Goal: Task Accomplishment & Management: Manage account settings

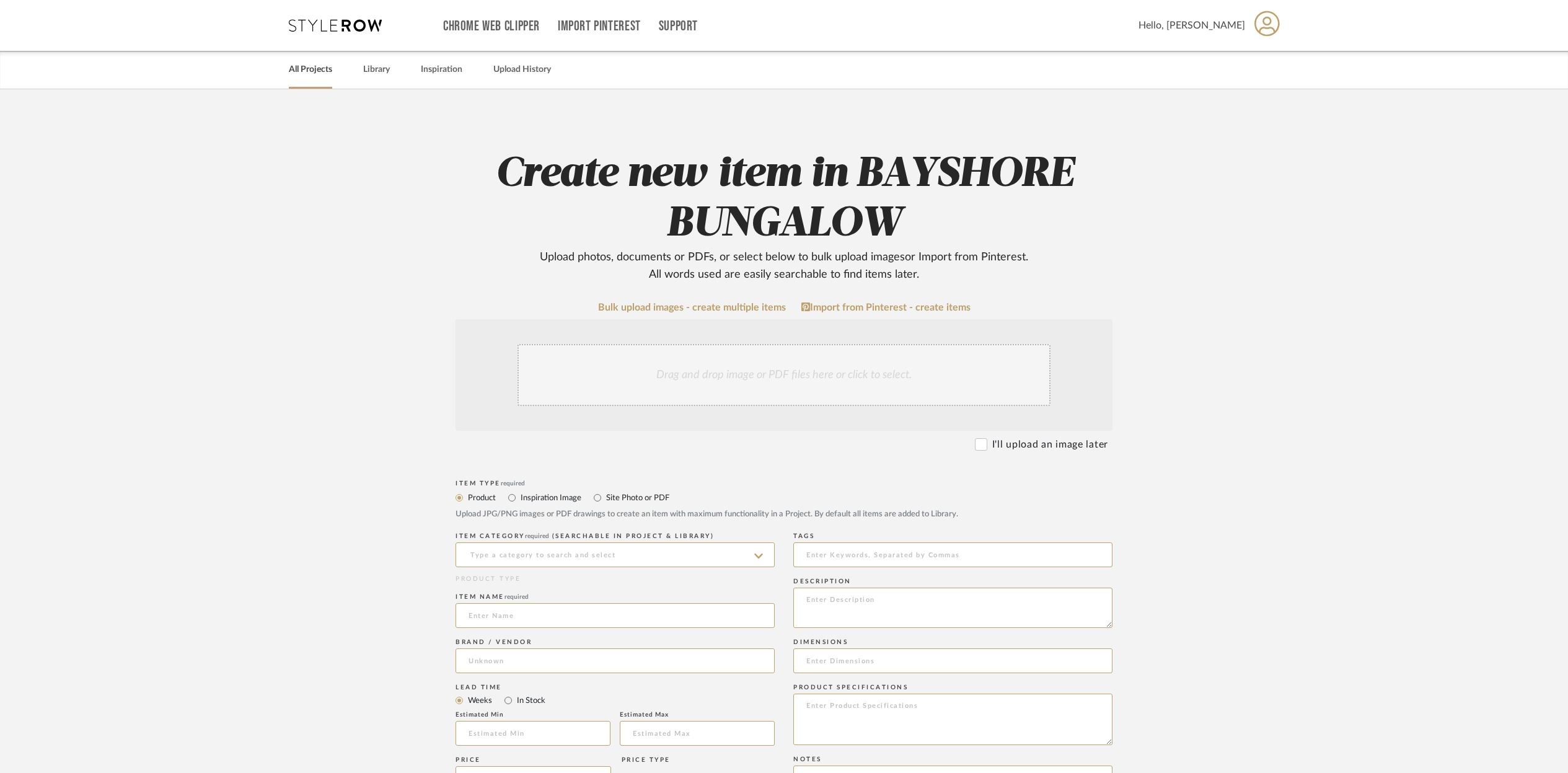
click at [320, 72] on link "All Projects" at bounding box center [311, 69] width 43 height 17
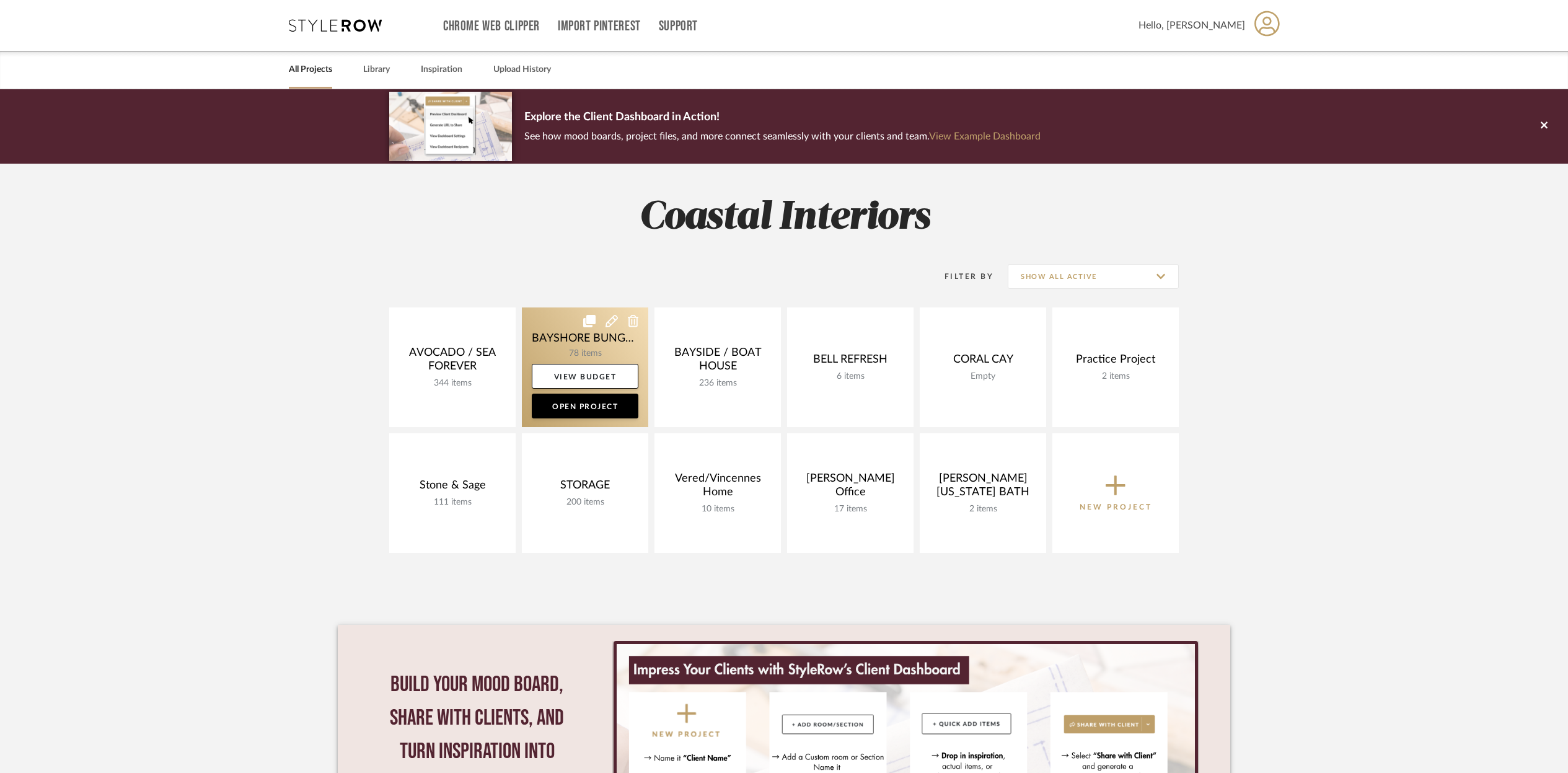
click at [576, 347] on link at bounding box center [585, 367] width 127 height 120
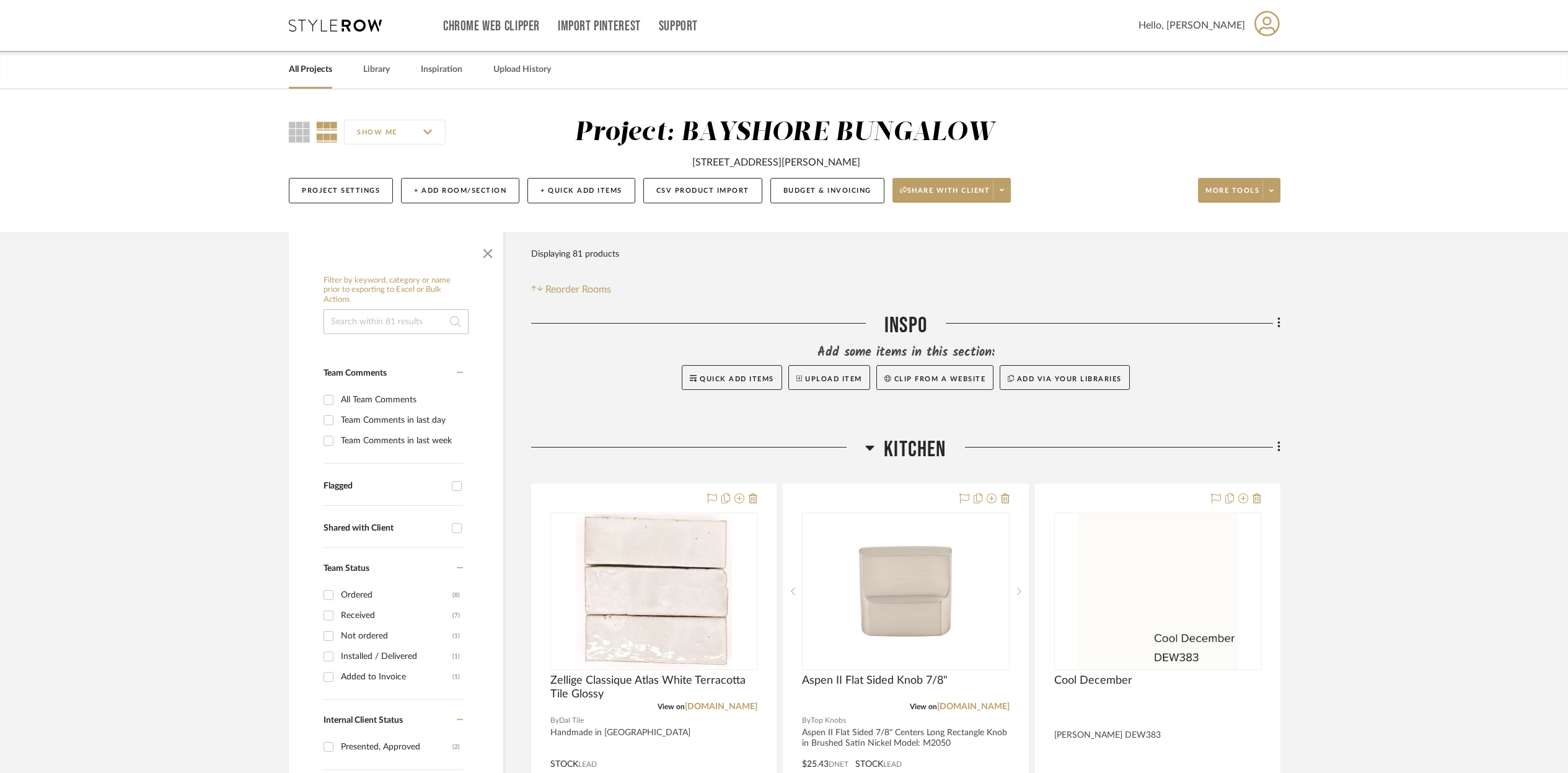
scroll to position [1, 0]
click at [321, 70] on link "All Projects" at bounding box center [311, 69] width 43 height 17
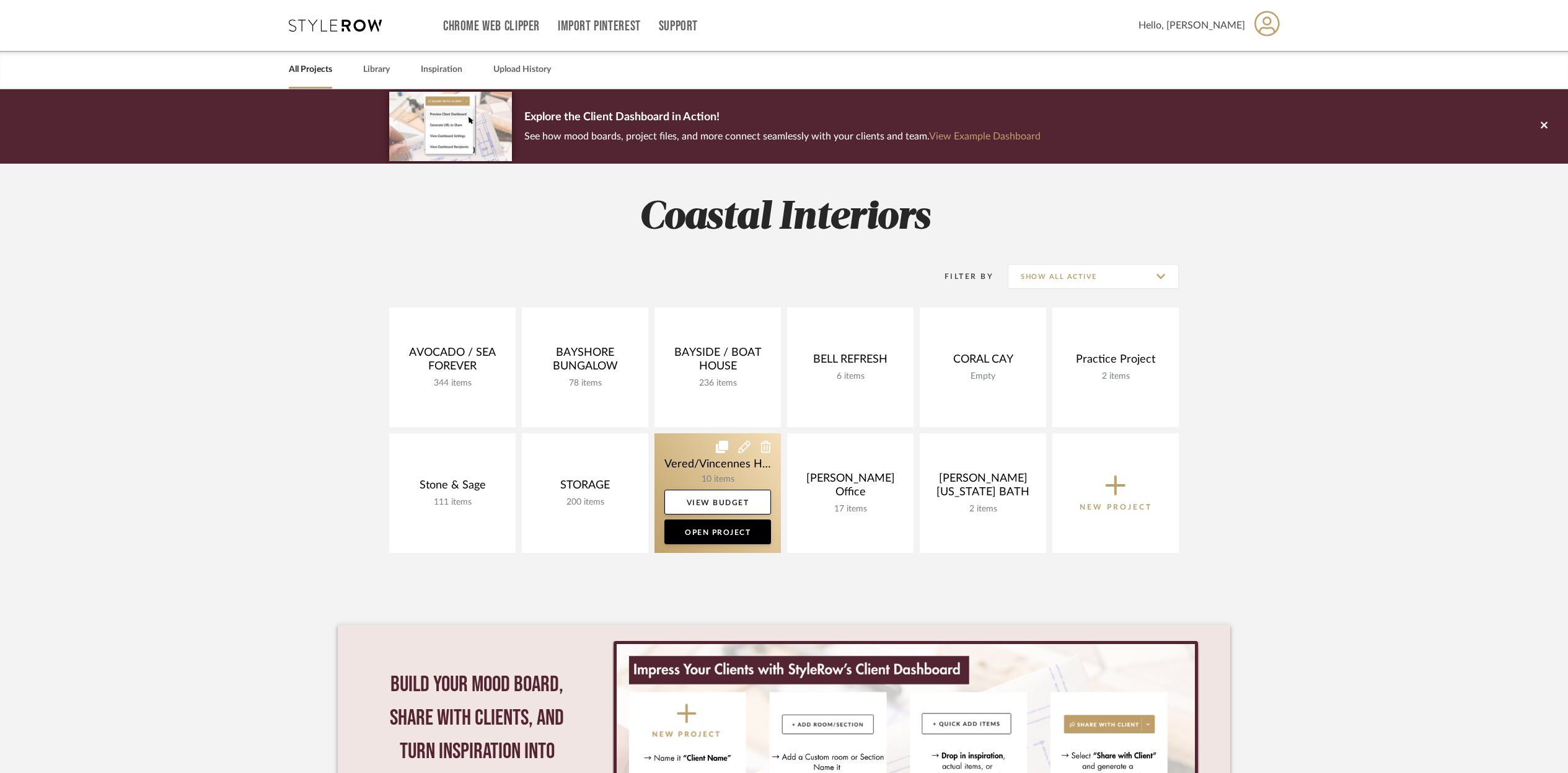
click at [719, 464] on link at bounding box center [718, 493] width 127 height 120
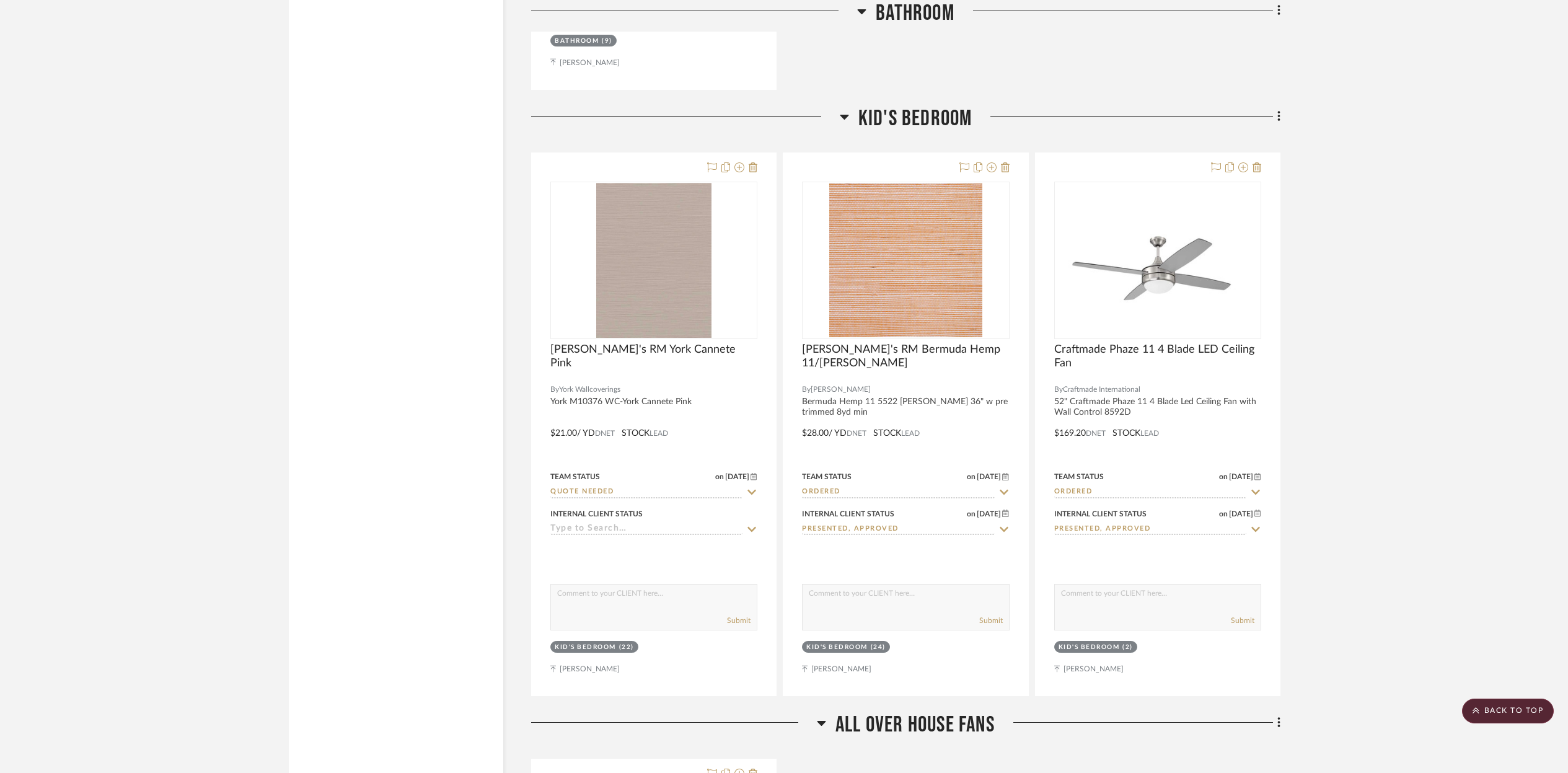
scroll to position [1954, 0]
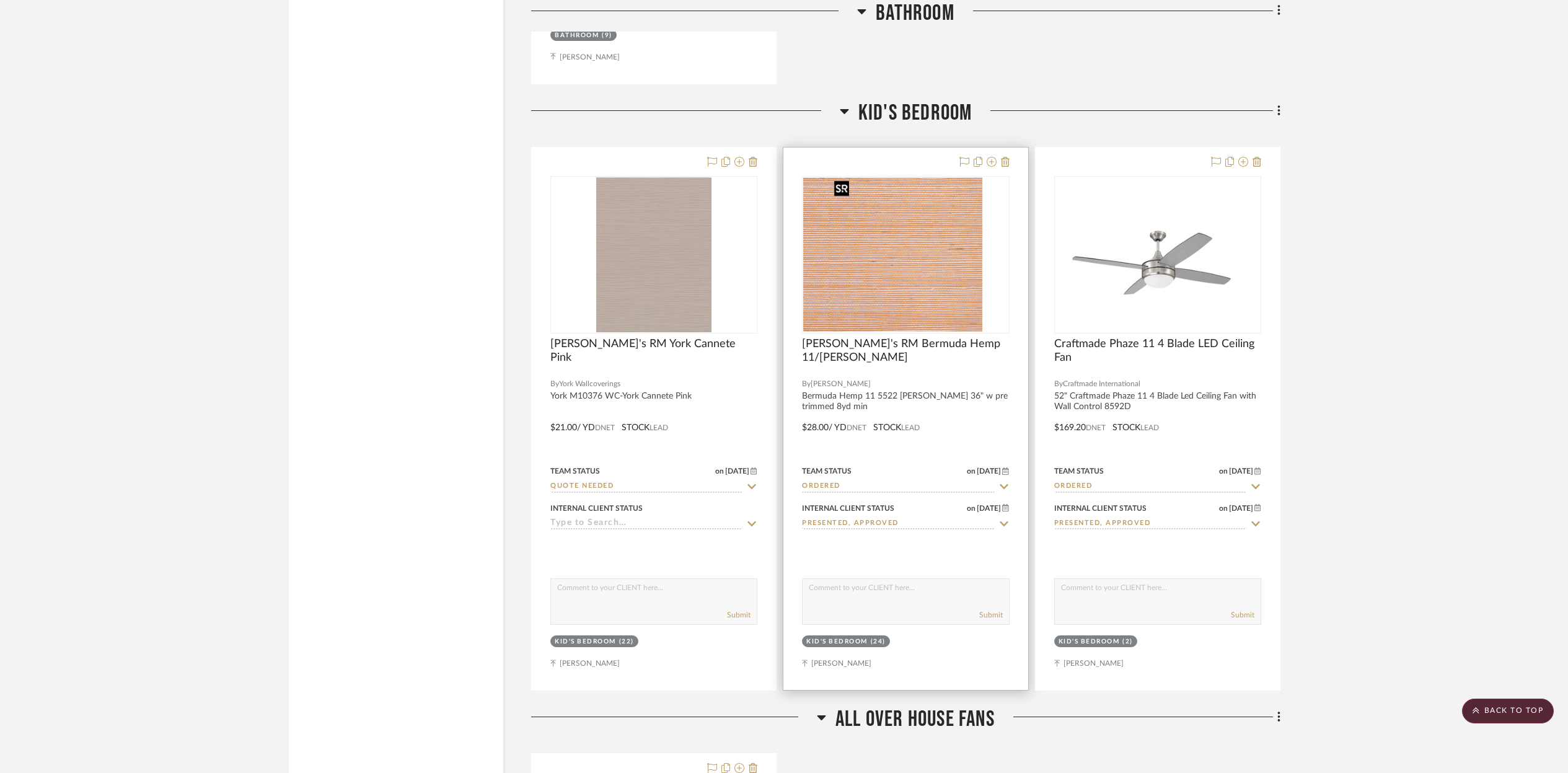
click at [904, 226] on div at bounding box center [906, 254] width 207 height 157
click at [885, 253] on img "0" at bounding box center [906, 254] width 153 height 155
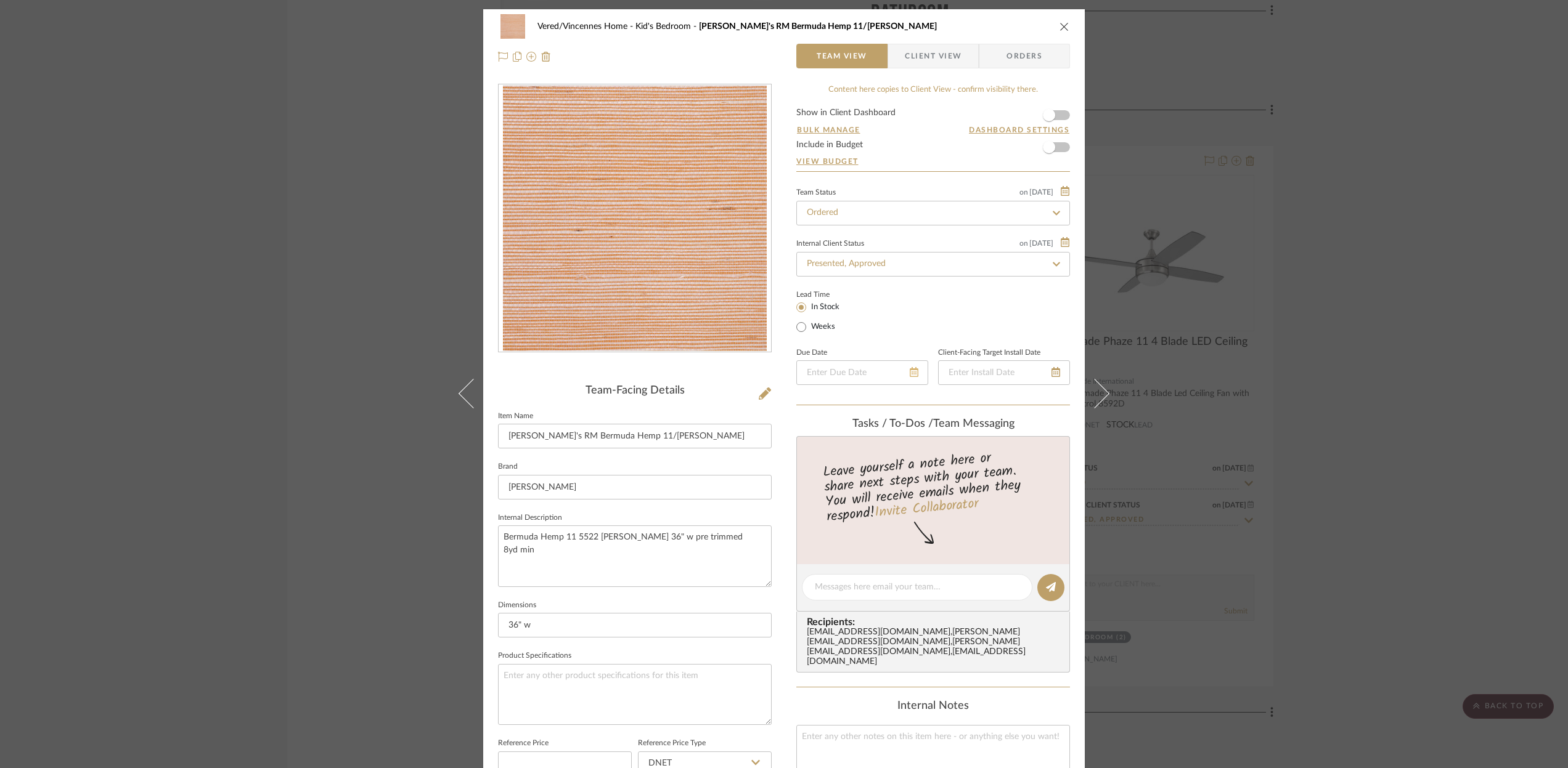
click at [910, 377] on icon at bounding box center [914, 371] width 9 height 9
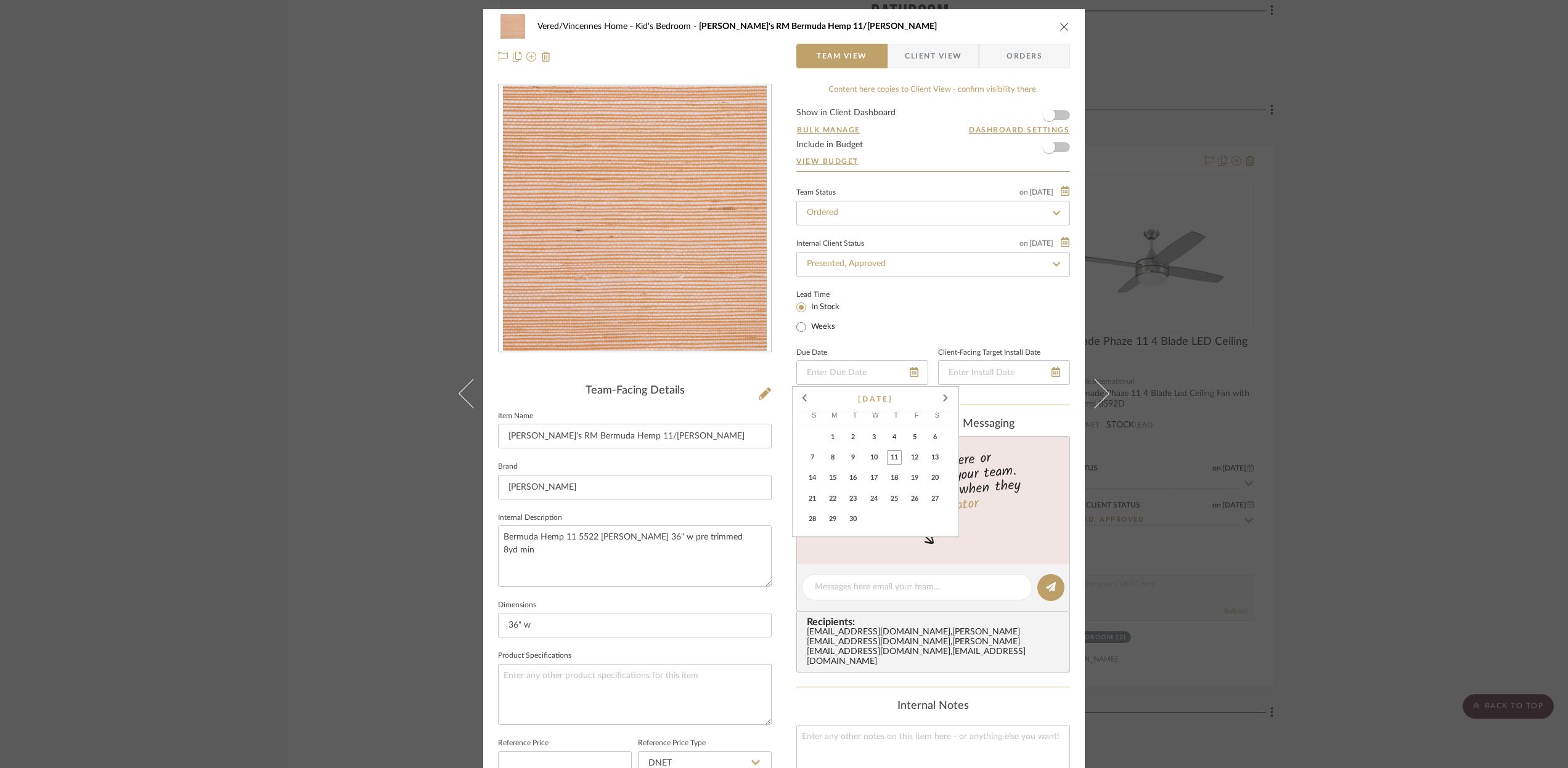
click at [853, 476] on span "16" at bounding box center [852, 477] width 15 height 15
type input "[DATE]"
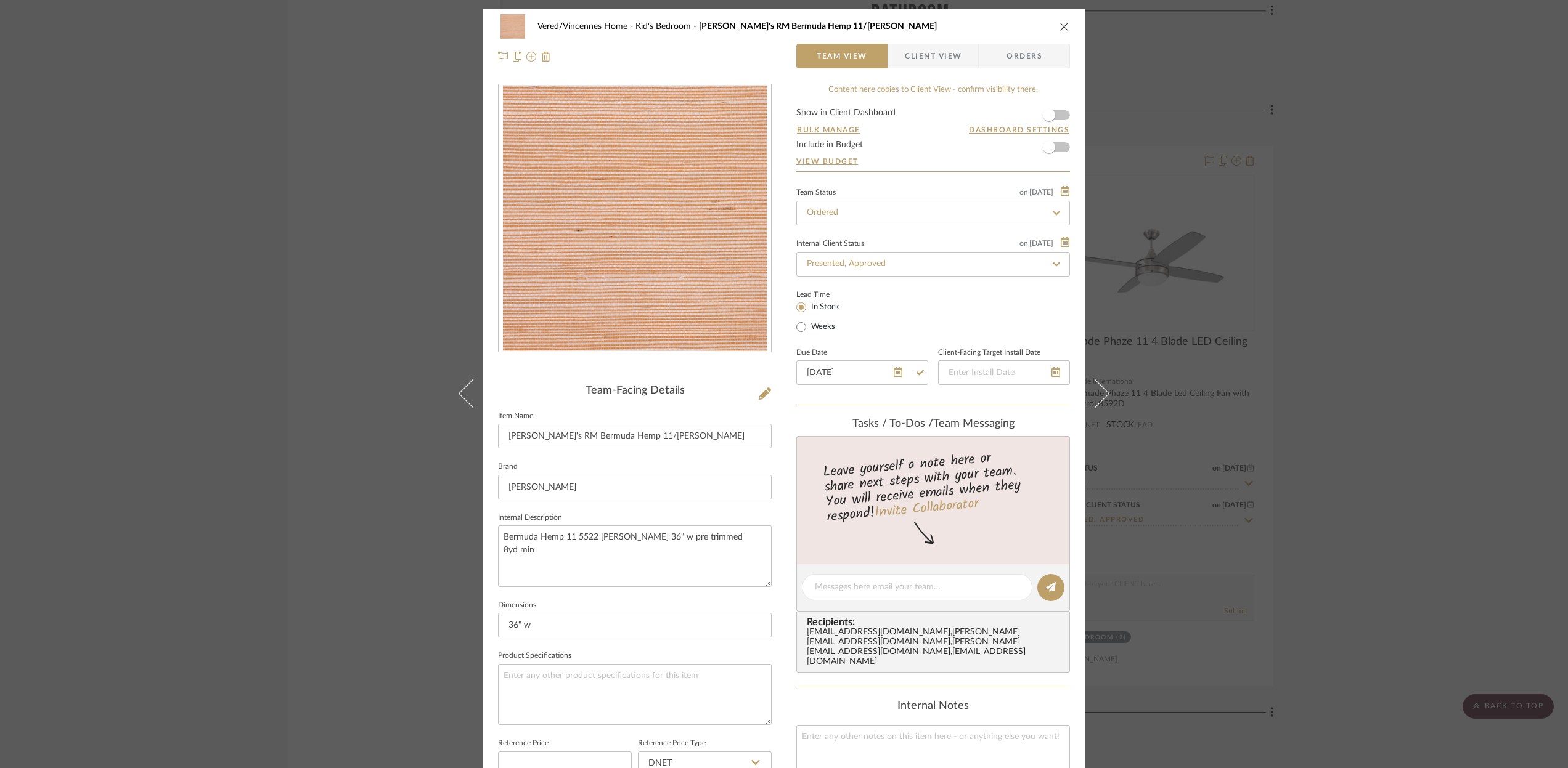
click at [1065, 22] on icon "close" at bounding box center [1064, 26] width 9 height 9
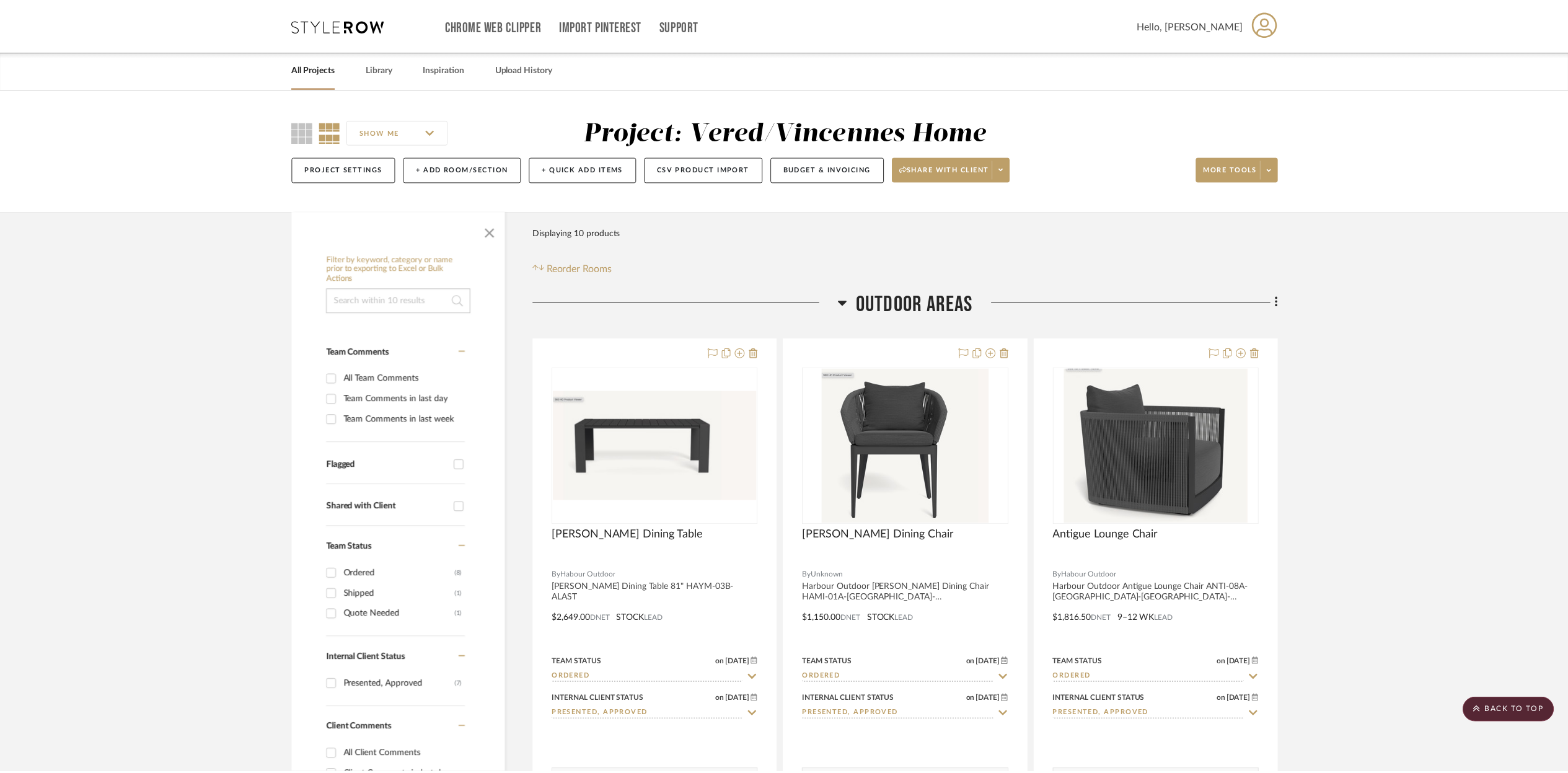
scroll to position [1954, 0]
